Goal: Information Seeking & Learning: Learn about a topic

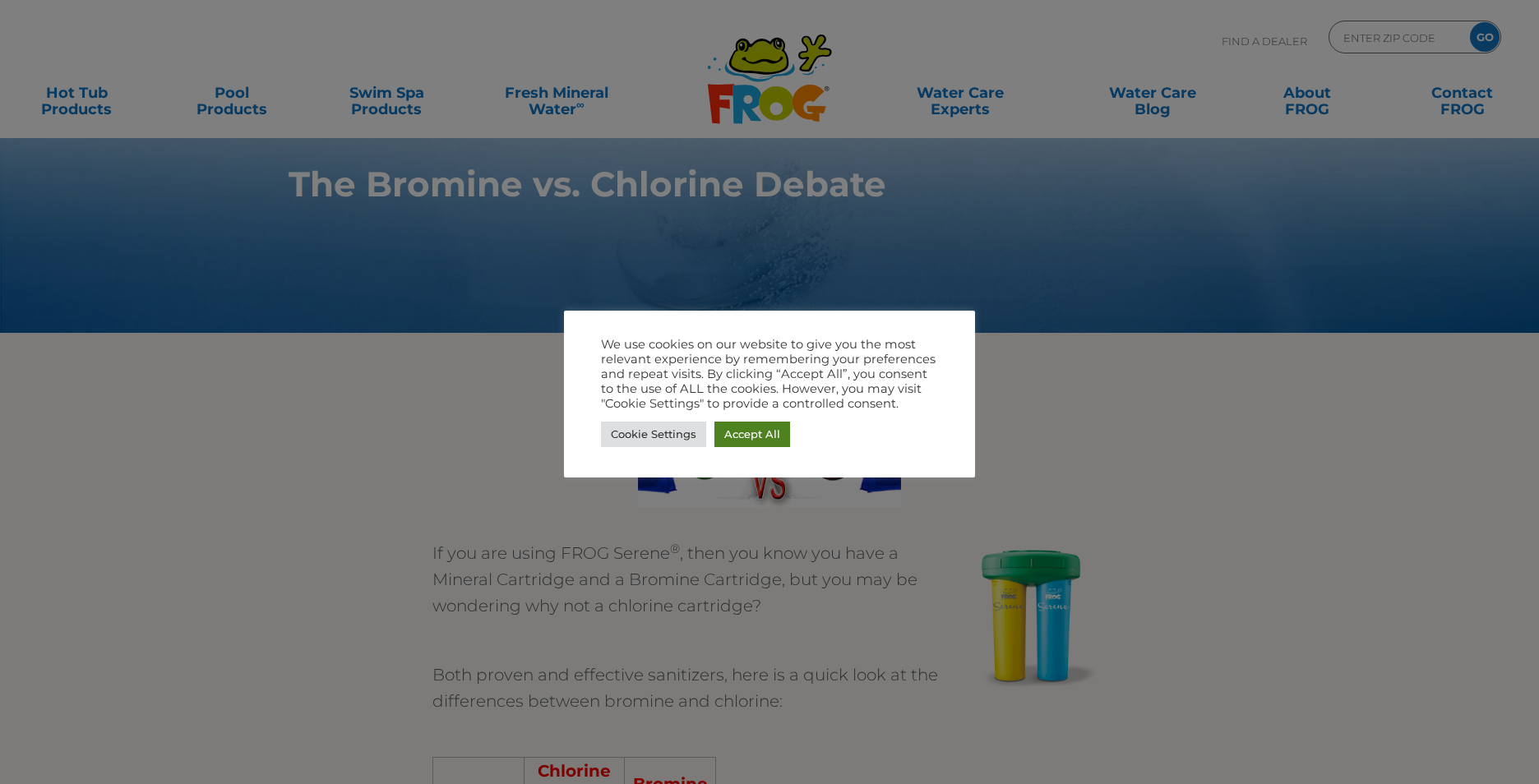
click at [742, 433] on link "Accept All" at bounding box center [752, 434] width 76 height 26
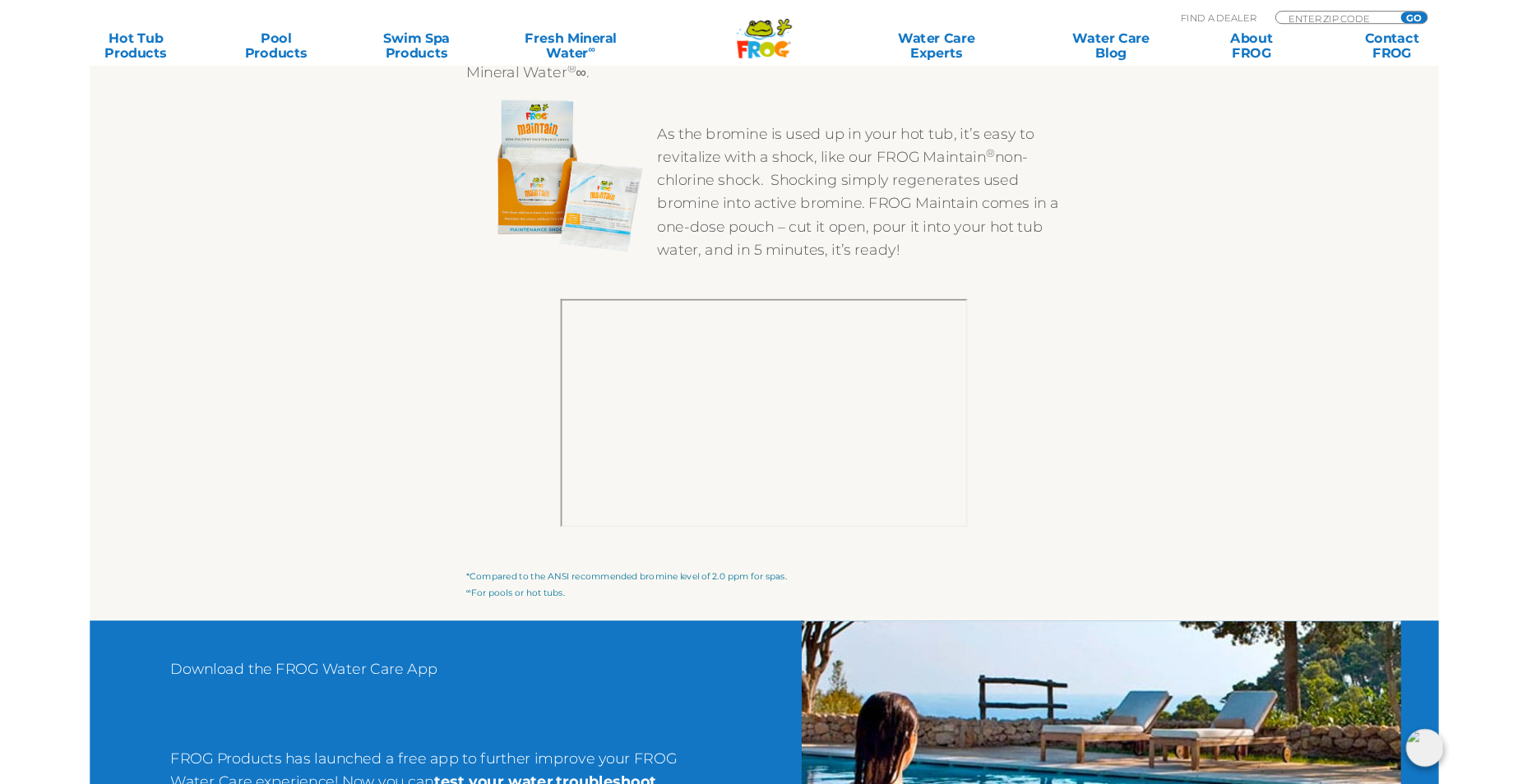
scroll to position [2385, 0]
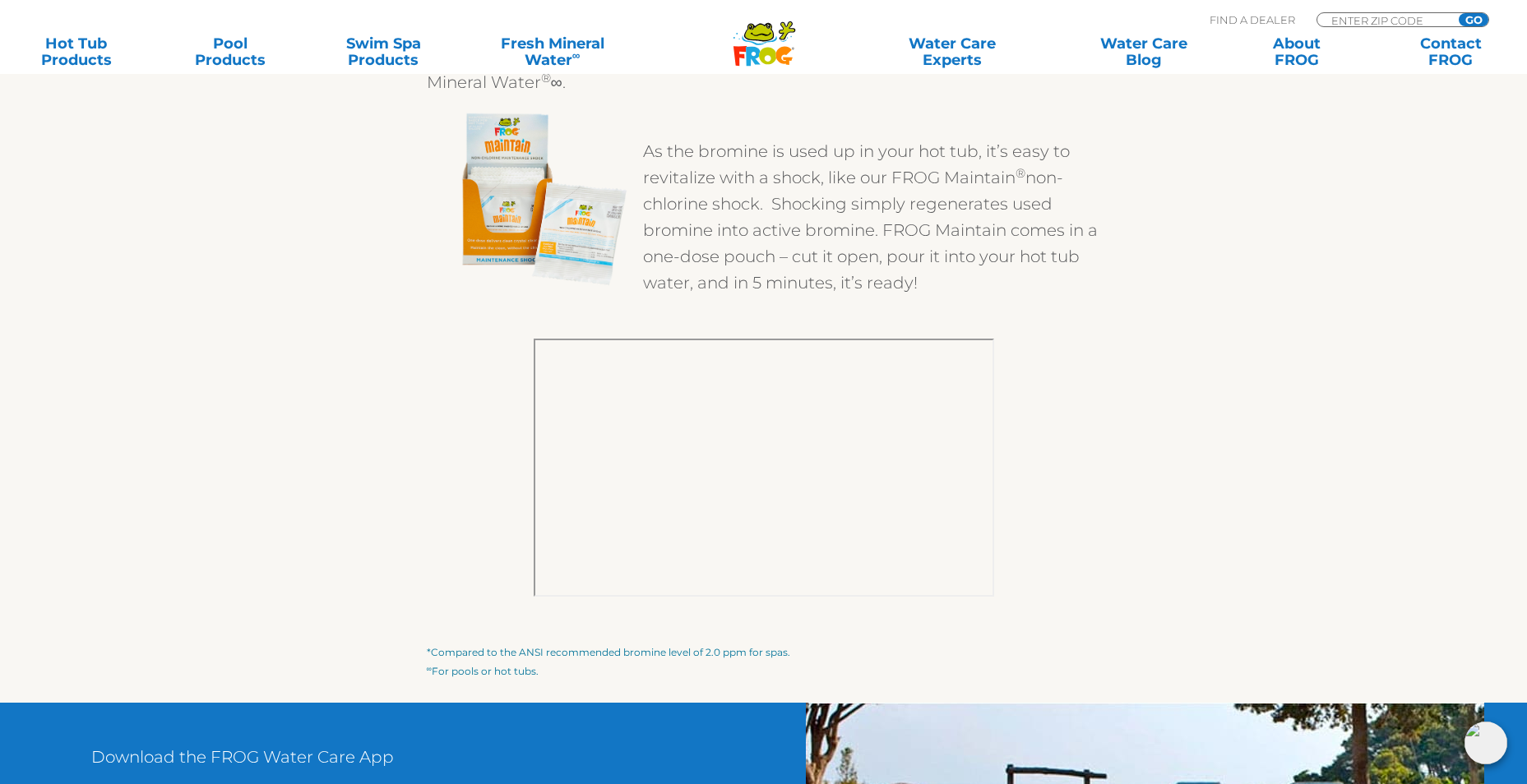
click at [534, 588] on iframe at bounding box center [764, 467] width 461 height 258
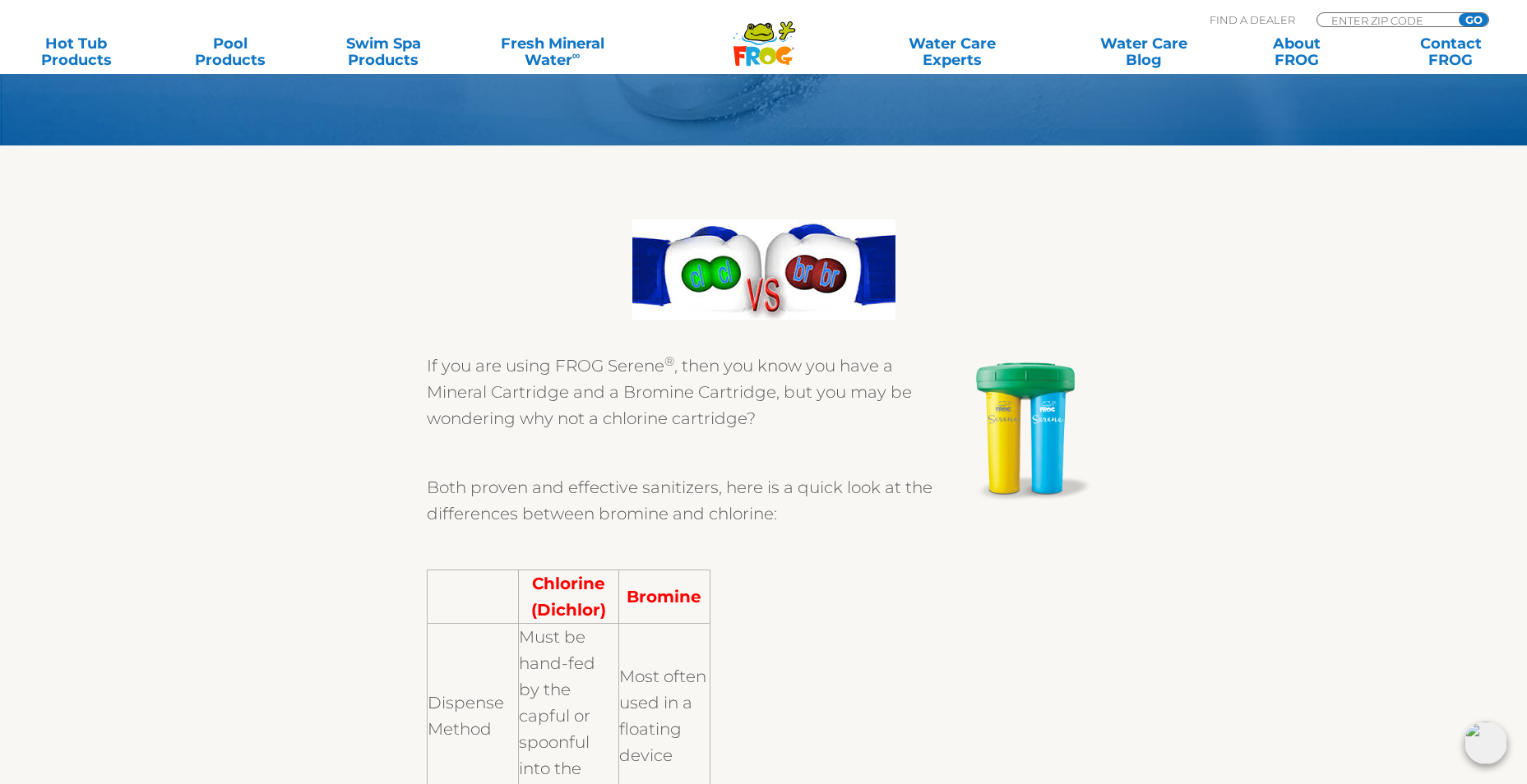
scroll to position [246, 0]
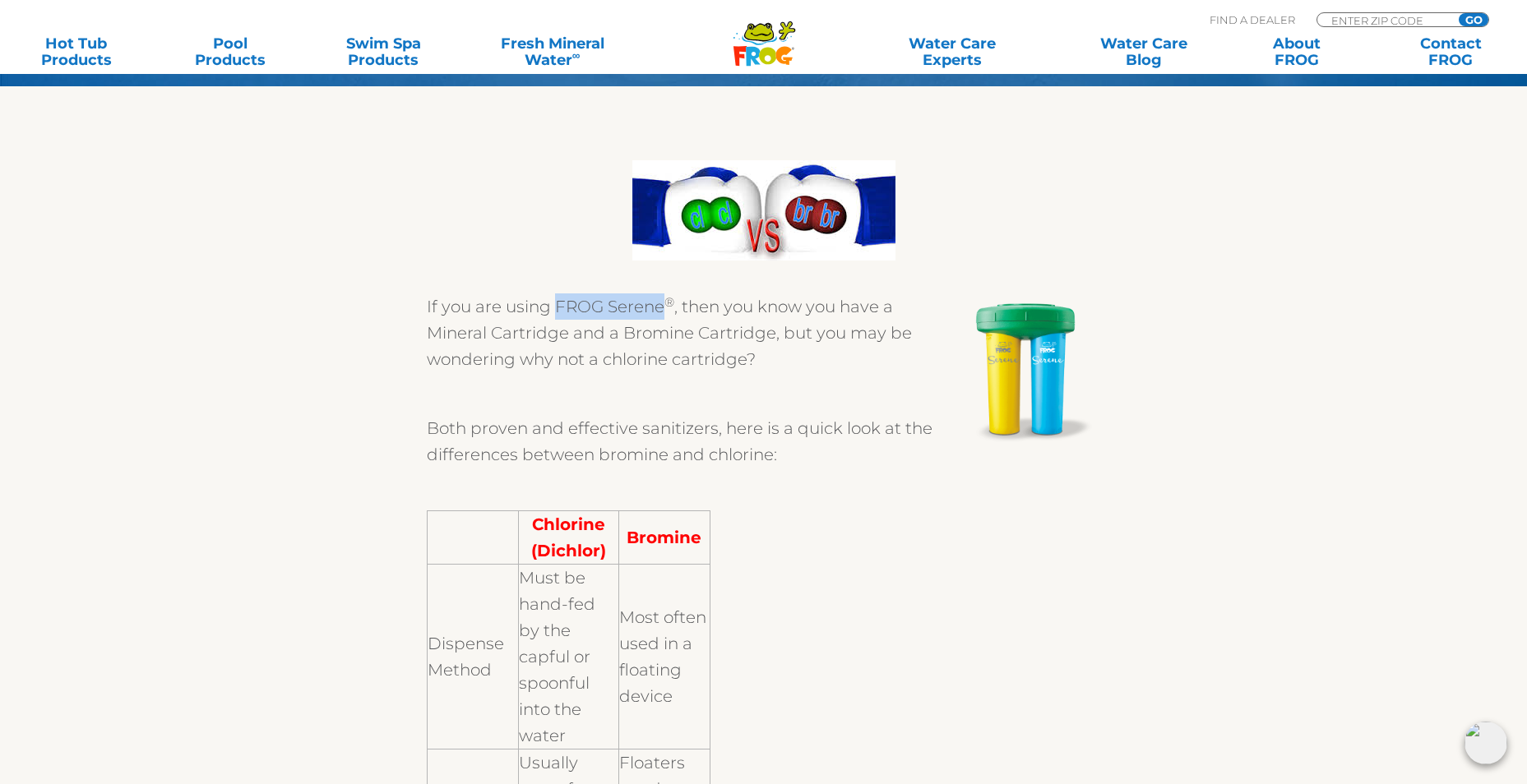
drag, startPoint x: 570, startPoint y: 305, endPoint x: 661, endPoint y: 305, distance: 91.0
click at [661, 305] on p "If you are using FROG Serene ® , then you know you have a Mineral Cartridge and…" at bounding box center [764, 333] width 675 height 78
copy p "FROG Serene"
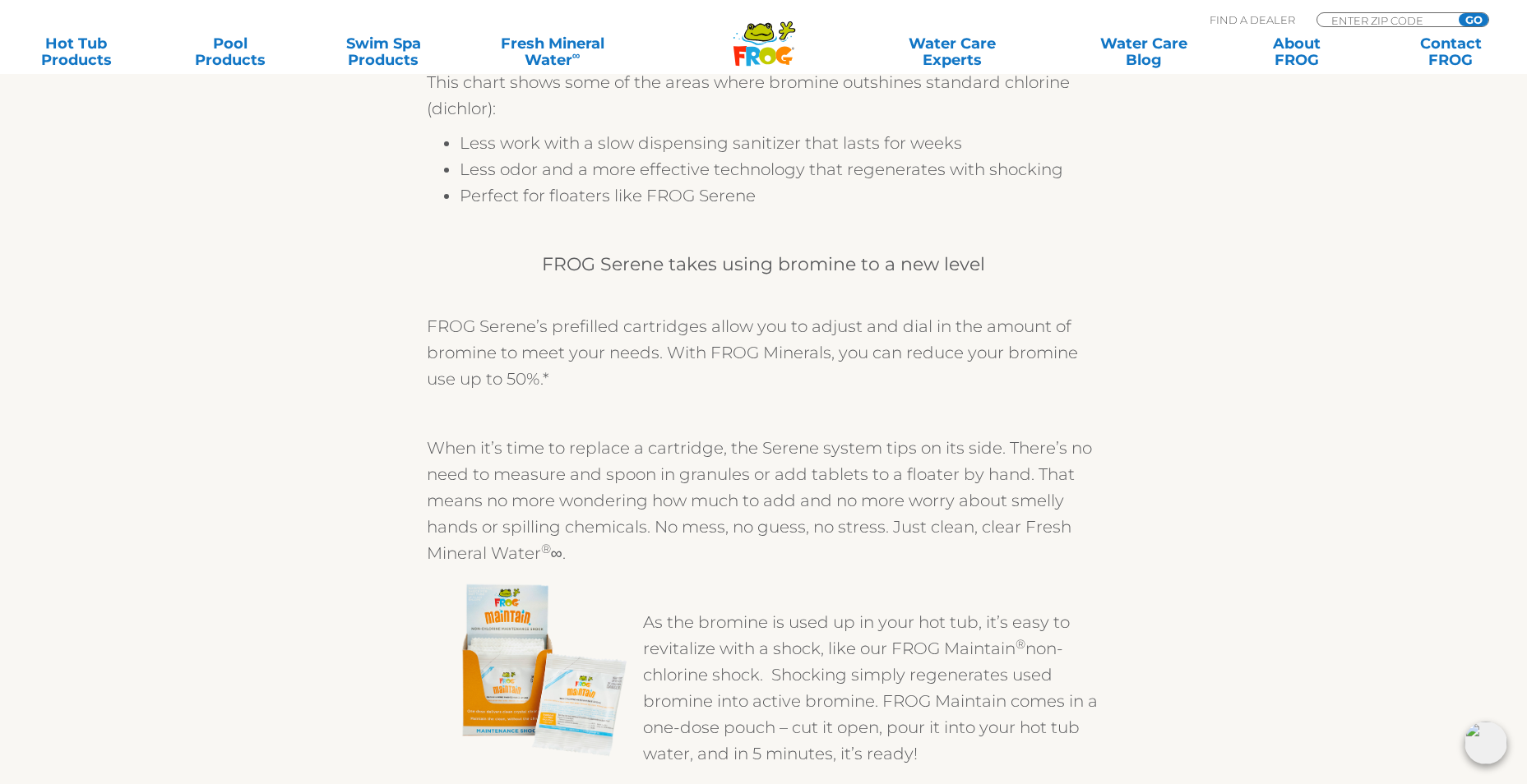
scroll to position [2303, 0]
